Goal: Transaction & Acquisition: Purchase product/service

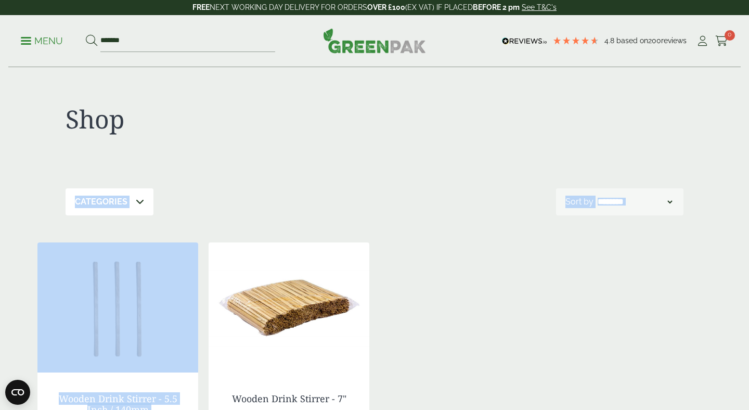
drag, startPoint x: 385, startPoint y: 164, endPoint x: 338, endPoint y: 226, distance: 77.2
click at [338, 226] on div "**********" at bounding box center [374, 353] width 687 height 571
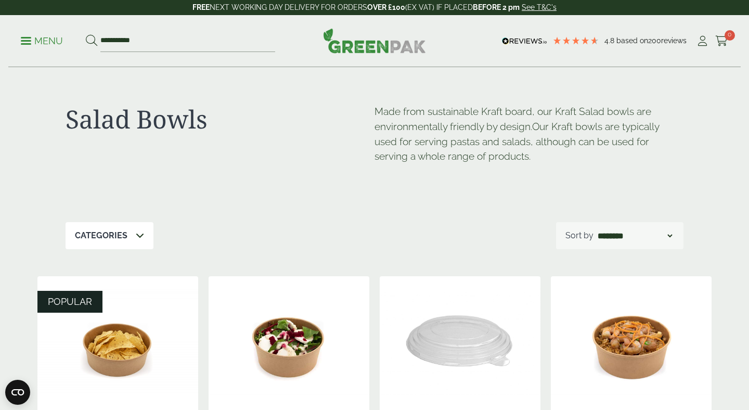
click at [101, 346] on img at bounding box center [117, 341] width 161 height 130
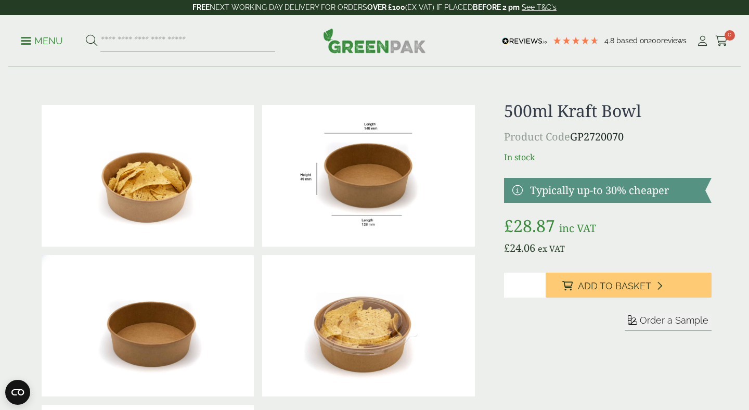
click at [331, 313] on img at bounding box center [368, 326] width 212 height 142
